Goal: Find contact information: Find contact information

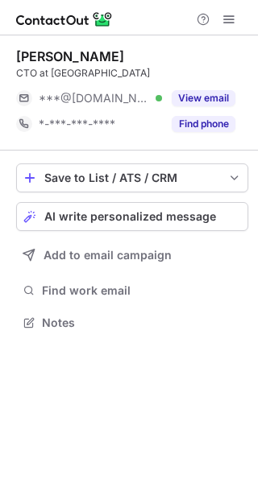
scroll to position [311, 258]
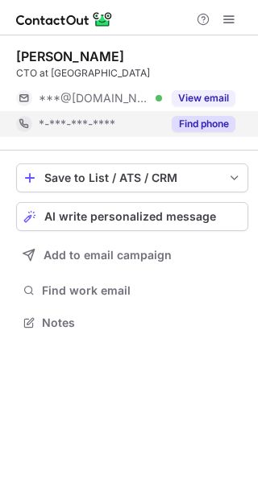
click at [206, 126] on button "Find phone" at bounding box center [203, 124] width 64 height 16
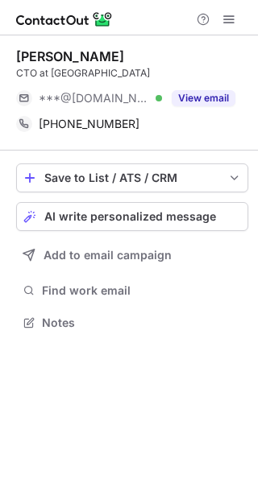
scroll to position [311, 258]
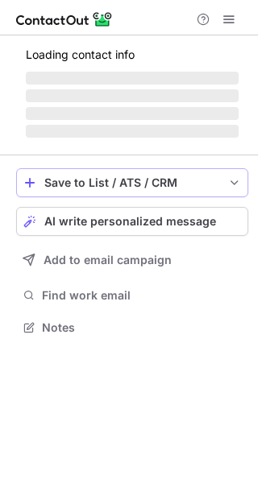
scroll to position [337, 258]
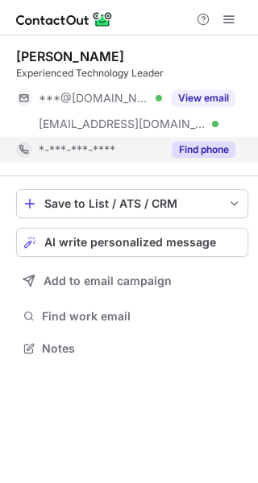
click at [187, 151] on button "Find phone" at bounding box center [203, 150] width 64 height 16
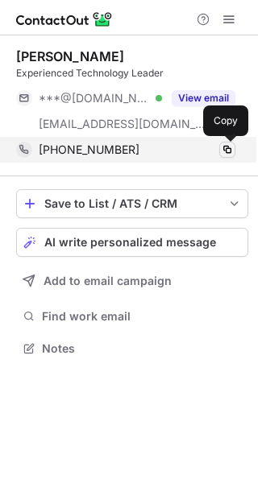
click at [223, 153] on span at bounding box center [226, 149] width 13 height 13
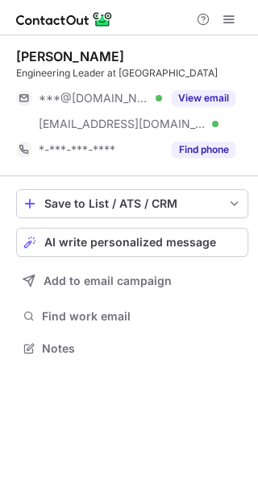
scroll to position [337, 258]
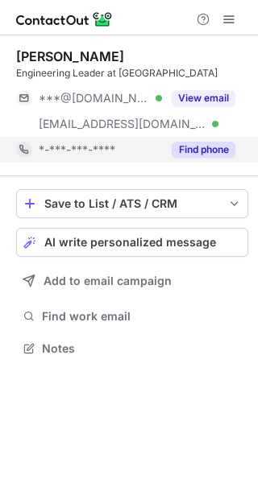
click at [196, 161] on div "Find phone" at bounding box center [198, 150] width 73 height 26
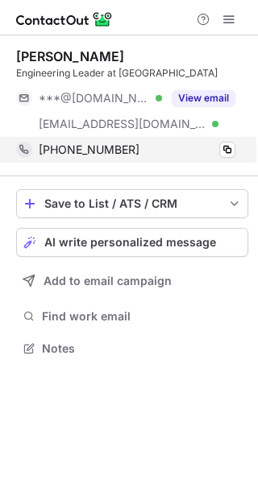
scroll to position [337, 258]
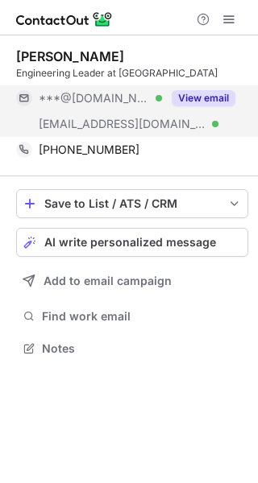
click at [204, 101] on button "View email" at bounding box center [203, 98] width 64 height 16
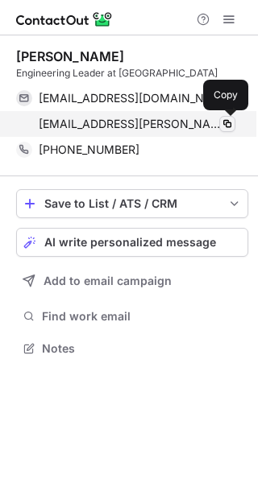
click at [222, 126] on span at bounding box center [226, 123] width 13 height 13
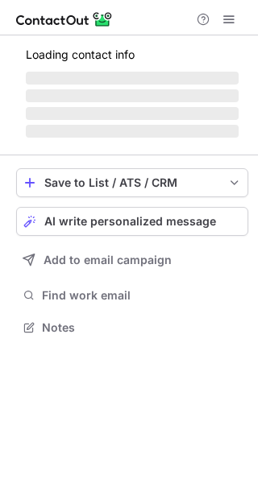
scroll to position [352, 258]
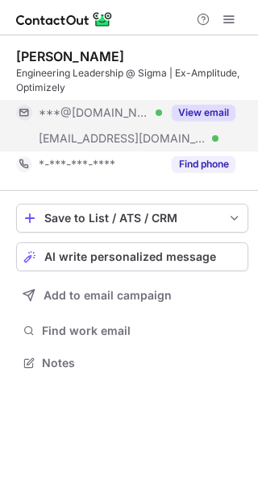
click at [208, 110] on button "View email" at bounding box center [203, 113] width 64 height 16
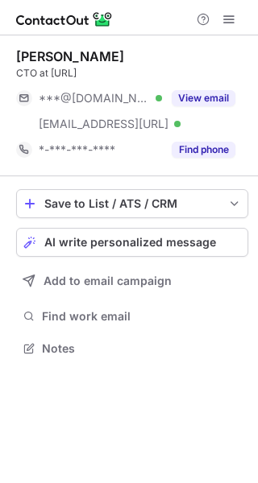
scroll to position [337, 258]
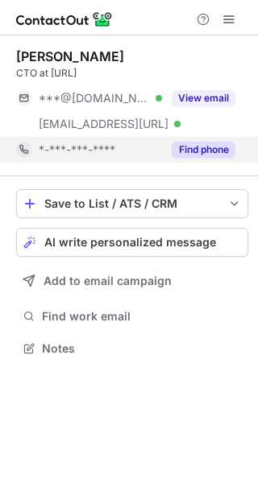
click at [204, 150] on button "Find phone" at bounding box center [203, 150] width 64 height 16
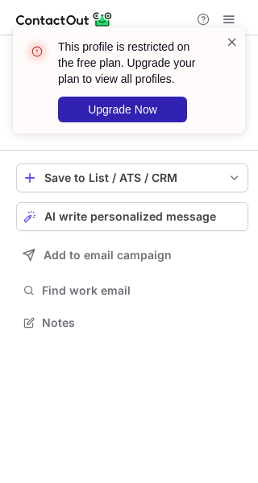
scroll to position [311, 258]
click at [228, 35] on span at bounding box center [231, 42] width 13 height 16
